Goal: Task Accomplishment & Management: Use online tool/utility

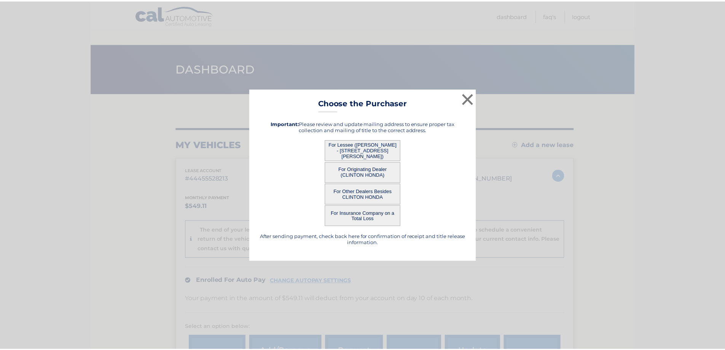
scroll to position [130, 0]
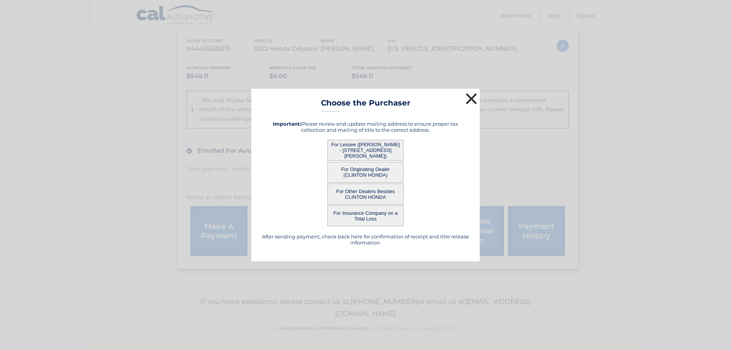
click at [472, 100] on button "×" at bounding box center [471, 98] width 15 height 15
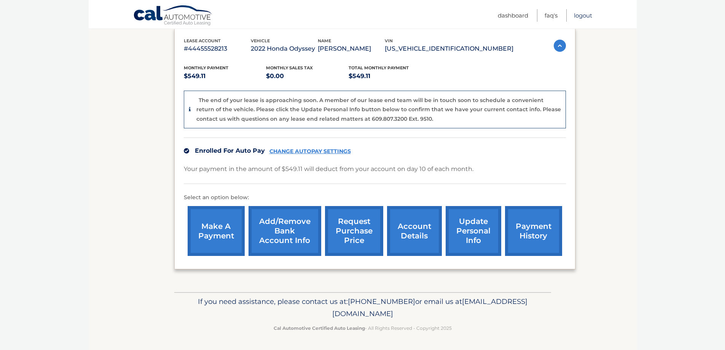
click at [581, 18] on link "Logout" at bounding box center [583, 15] width 18 height 13
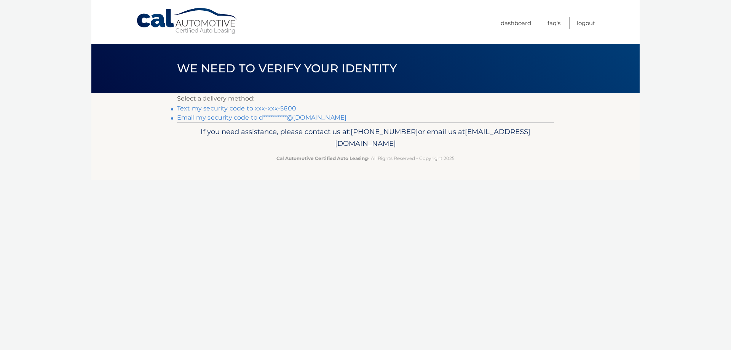
click at [217, 110] on link "Text my security code to xxx-xxx-5600" at bounding box center [236, 108] width 119 height 7
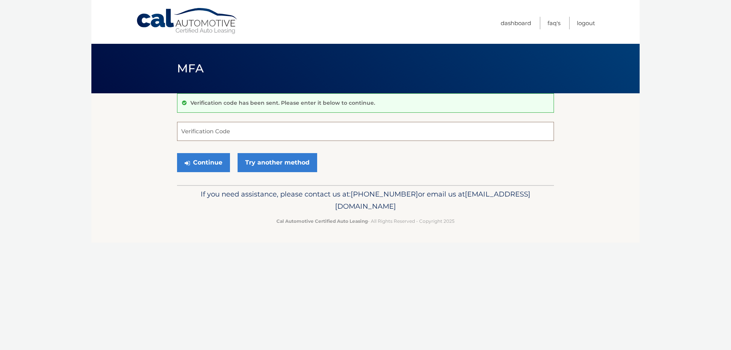
click at [238, 134] on input "Verification Code" at bounding box center [365, 131] width 377 height 19
type input "367422"
click at [177, 153] on button "Continue" at bounding box center [203, 162] width 53 height 19
click at [208, 160] on button "Continue" at bounding box center [203, 162] width 53 height 19
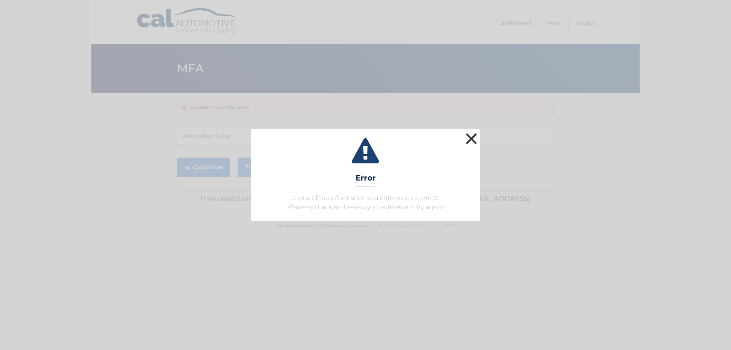
click at [474, 146] on button "×" at bounding box center [471, 138] width 15 height 15
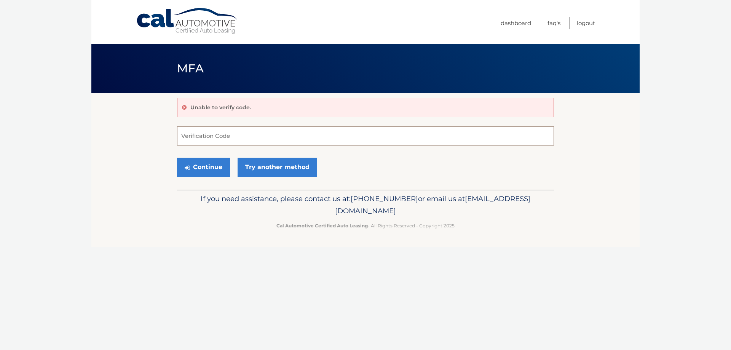
click at [294, 139] on input "Verification Code" at bounding box center [365, 135] width 377 height 19
type input "367422"
click at [219, 168] on button "Continue" at bounding box center [203, 167] width 53 height 19
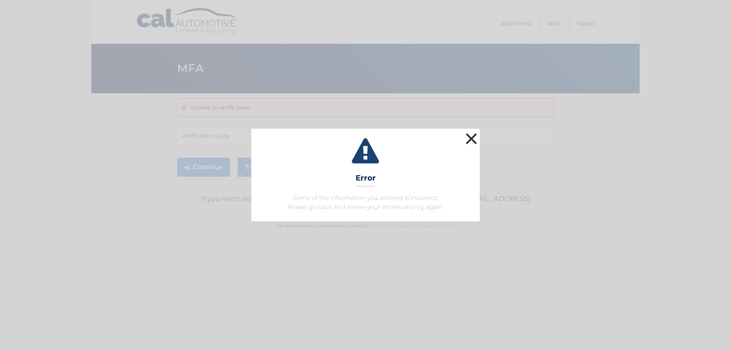
click at [470, 136] on button "×" at bounding box center [471, 138] width 15 height 15
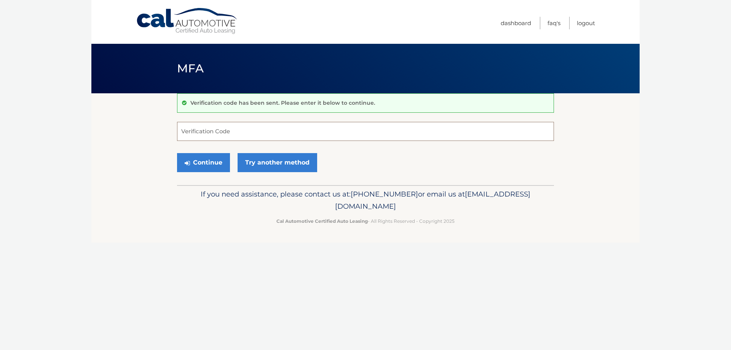
click at [219, 131] on input "Verification Code" at bounding box center [365, 131] width 377 height 19
type input "367422"
click at [177, 153] on button "Continue" at bounding box center [203, 162] width 53 height 19
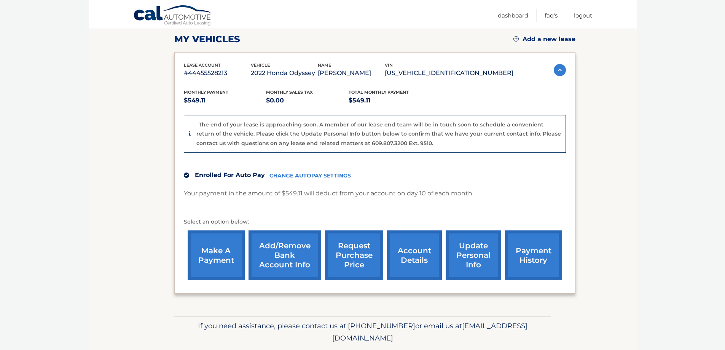
scroll to position [130, 0]
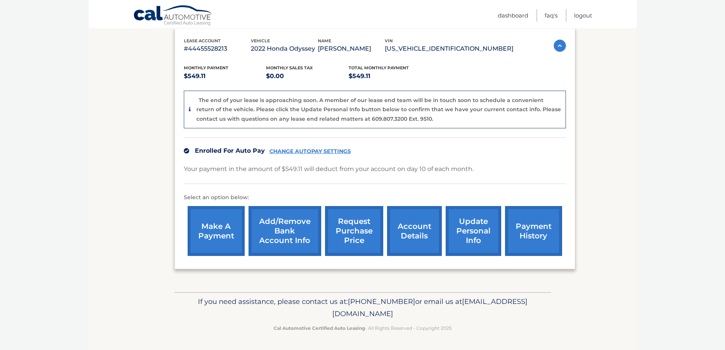
click at [347, 226] on link "request purchase price" at bounding box center [354, 231] width 58 height 50
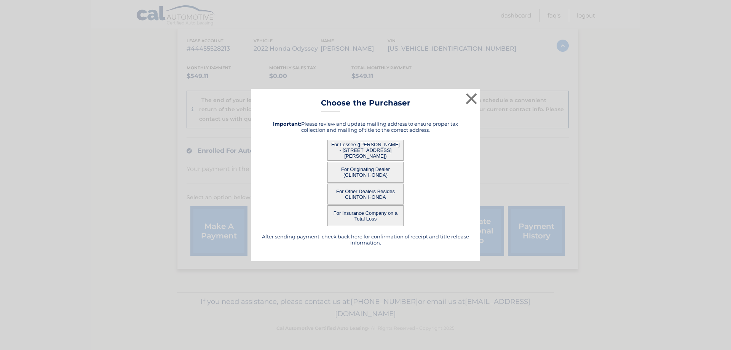
click at [374, 150] on button "For Lessee ([PERSON_NAME] - [STREET_ADDRESS][PERSON_NAME])" at bounding box center [365, 150] width 76 height 21
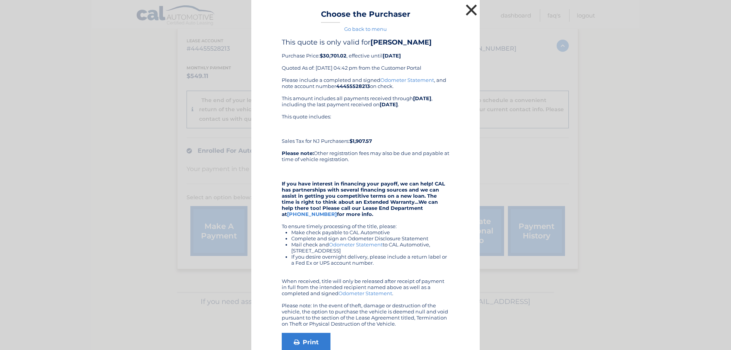
click at [464, 6] on button "×" at bounding box center [471, 9] width 15 height 15
